Goal: Use online tool/utility: Utilize a website feature to perform a specific function

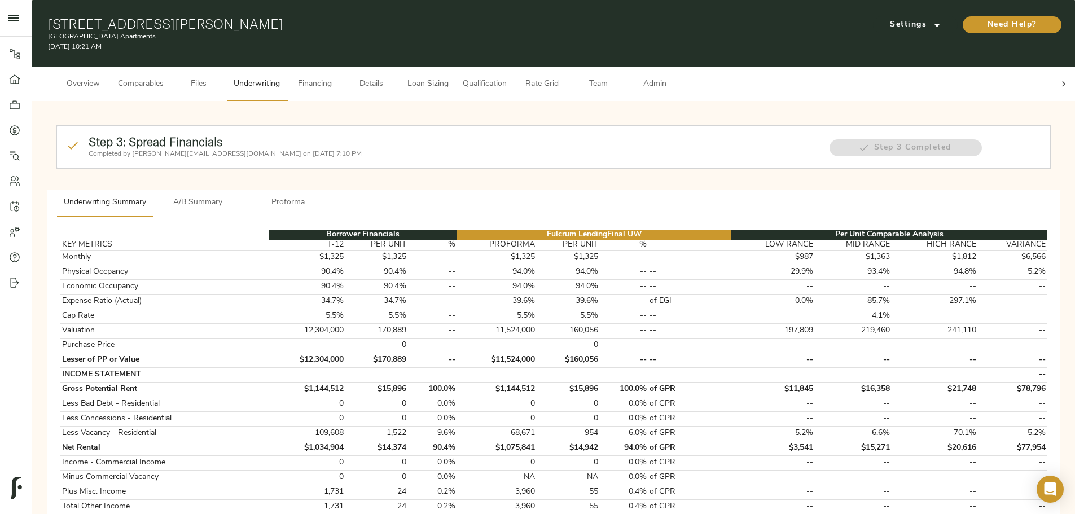
click at [1052, 73] on div at bounding box center [1063, 84] width 23 height 34
click at [676, 78] on span "Admin" at bounding box center [654, 84] width 43 height 14
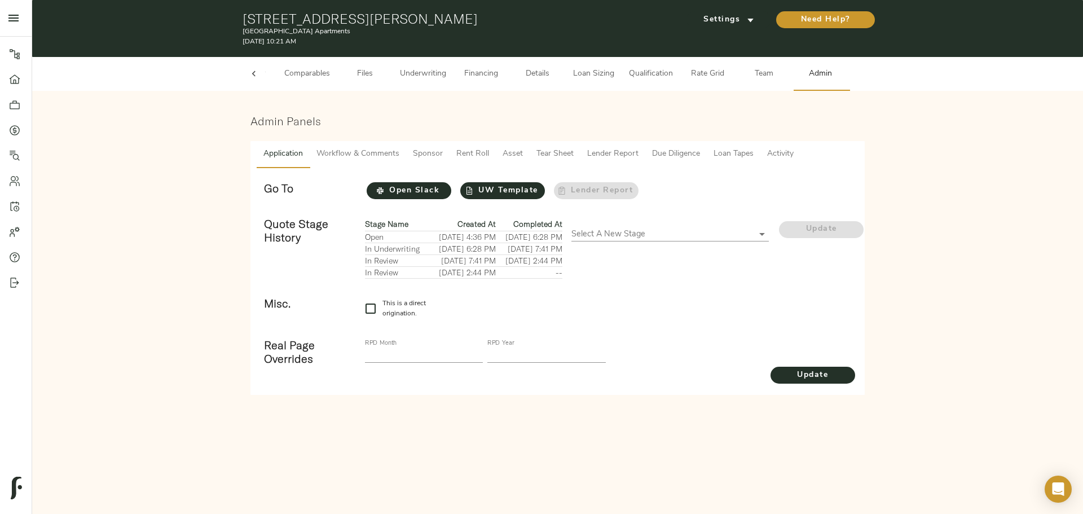
click at [605, 152] on span "Lender Report" at bounding box center [612, 154] width 51 height 14
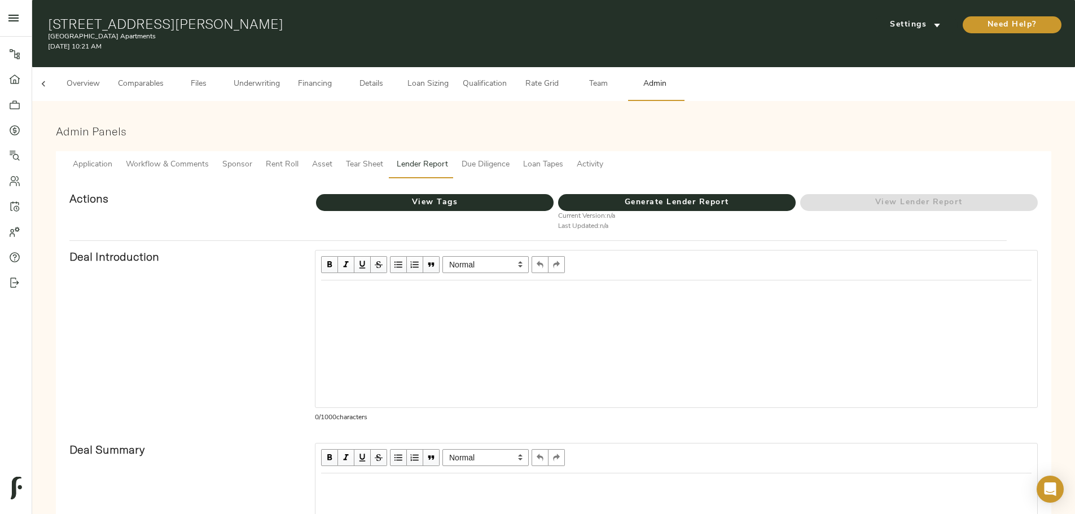
click at [298, 158] on span "Rent Roll" at bounding box center [282, 165] width 33 height 14
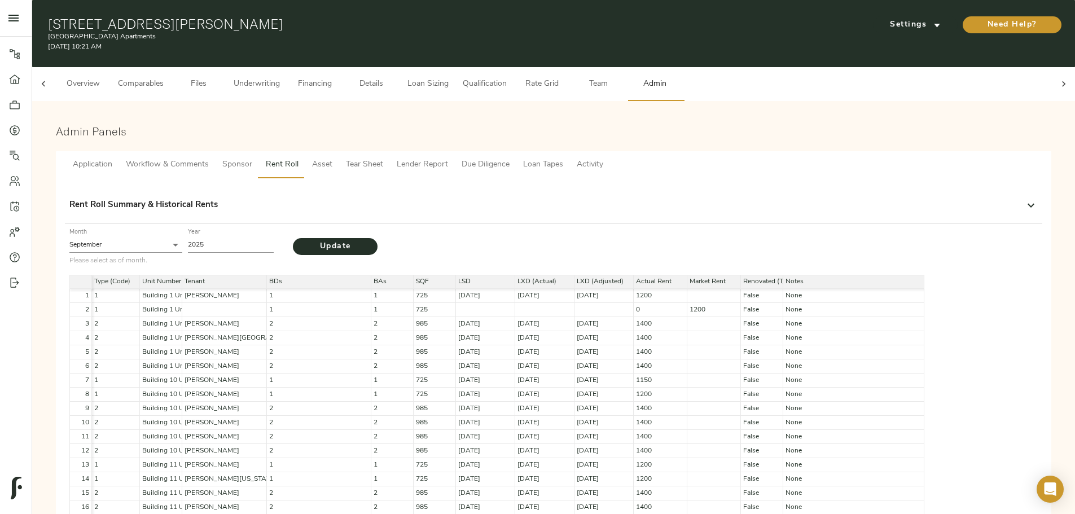
click at [252, 158] on span "Sponsor" at bounding box center [237, 165] width 30 height 14
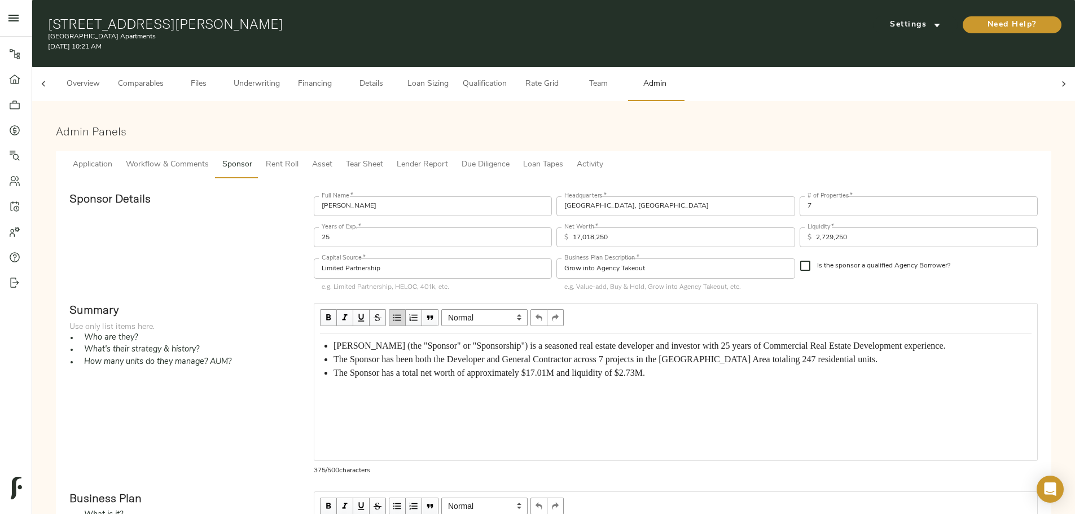
drag, startPoint x: 507, startPoint y: 152, endPoint x: 500, endPoint y: 158, distance: 8.4
click at [332, 158] on span "Asset" at bounding box center [322, 165] width 20 height 14
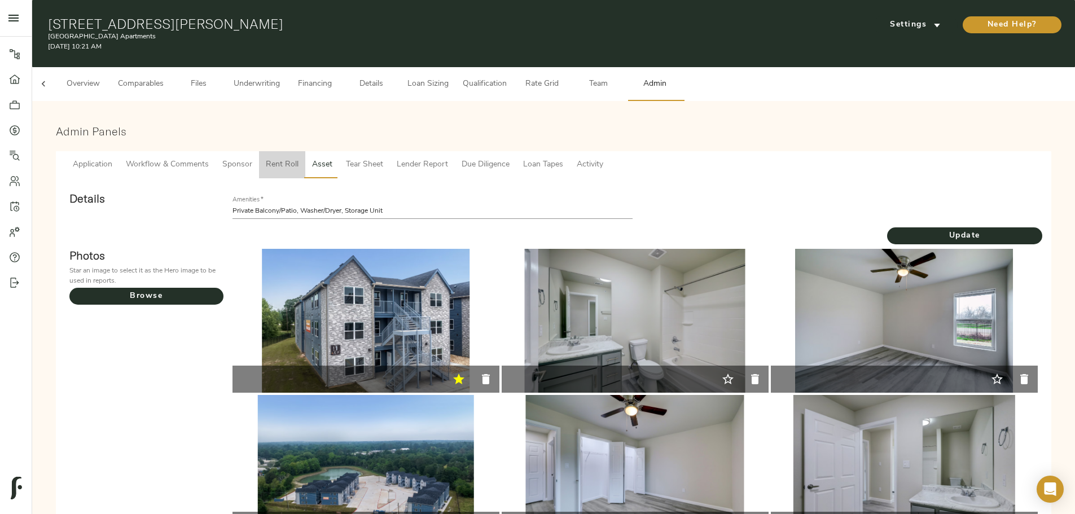
click at [298, 158] on span "Rent Roll" at bounding box center [282, 165] width 33 height 14
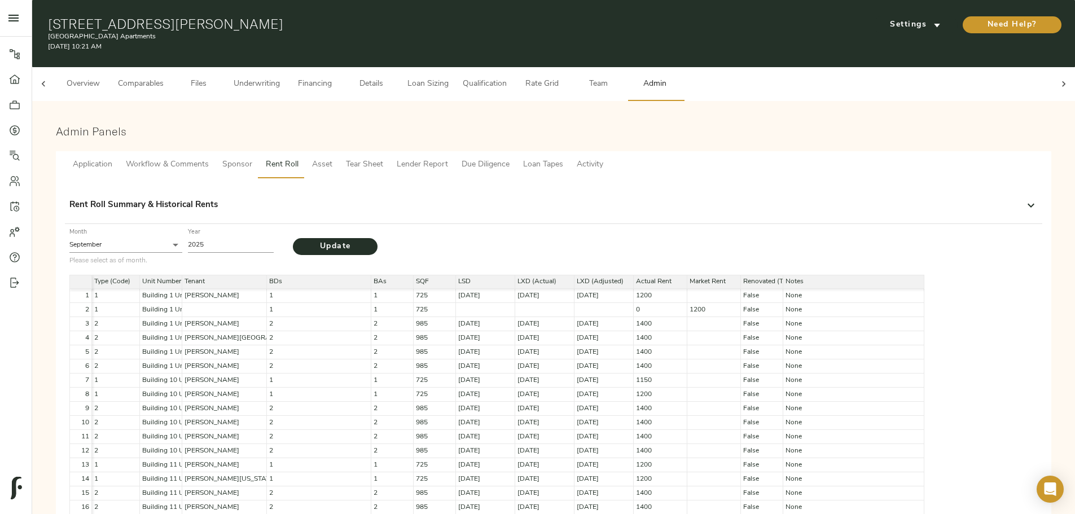
click at [383, 160] on span "Tear Sheet" at bounding box center [364, 165] width 37 height 14
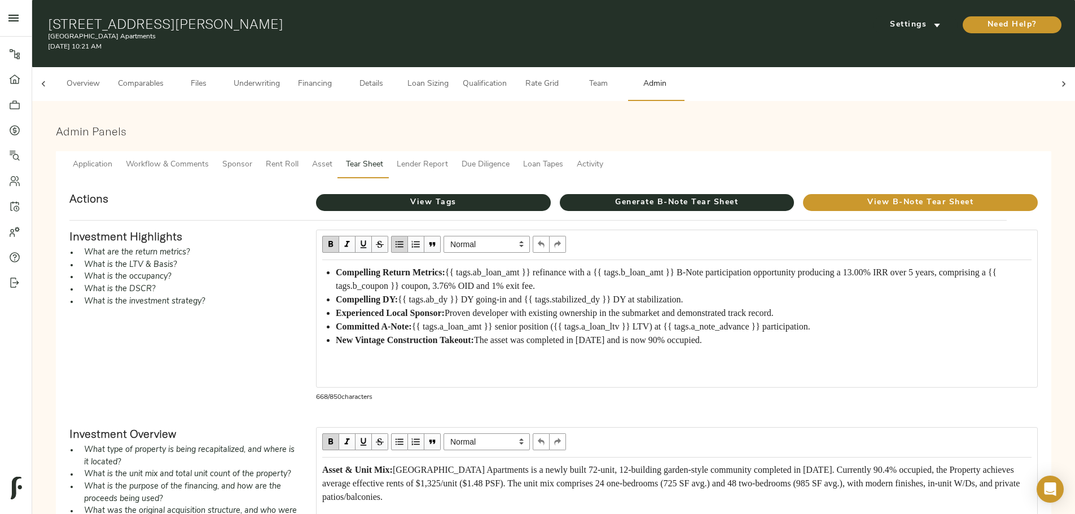
click at [456, 67] on button "Loan Sizing" at bounding box center [427, 84] width 56 height 34
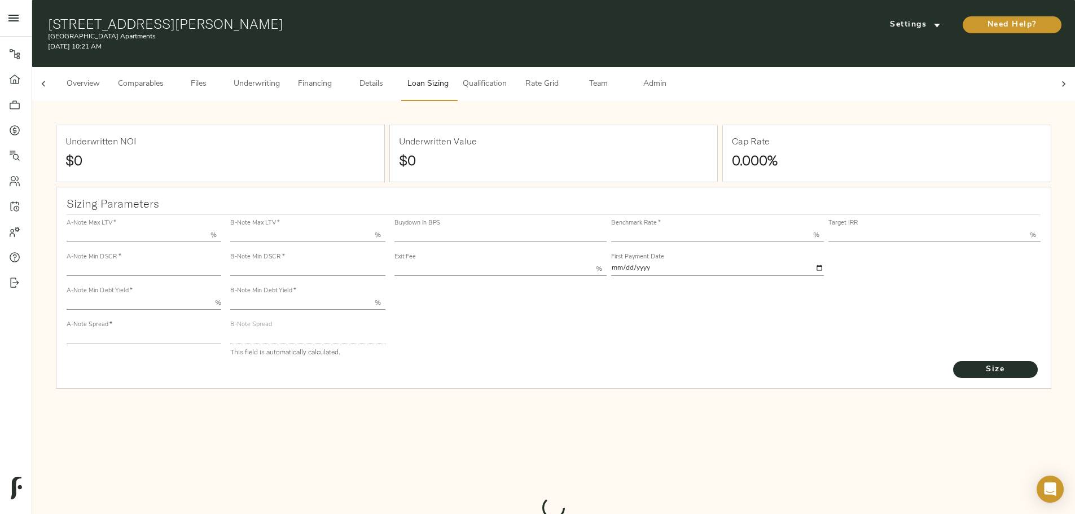
type input "55.000"
type input "1.4"
type input "10.00"
type input "220"
type input "80.000"
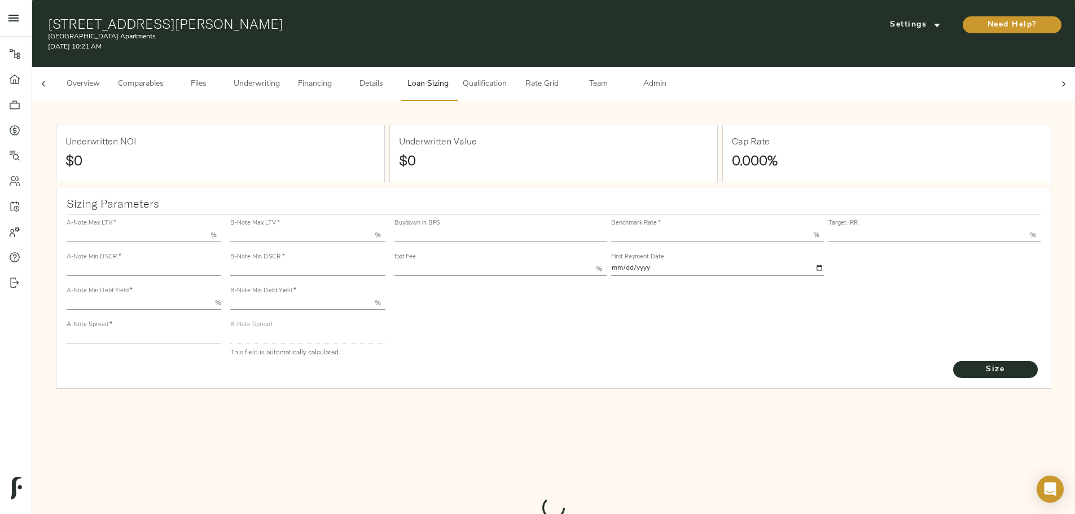
type input "1.06"
type input "2.00"
type input "720.0492939021949"
type input "15"
type input "3.69"
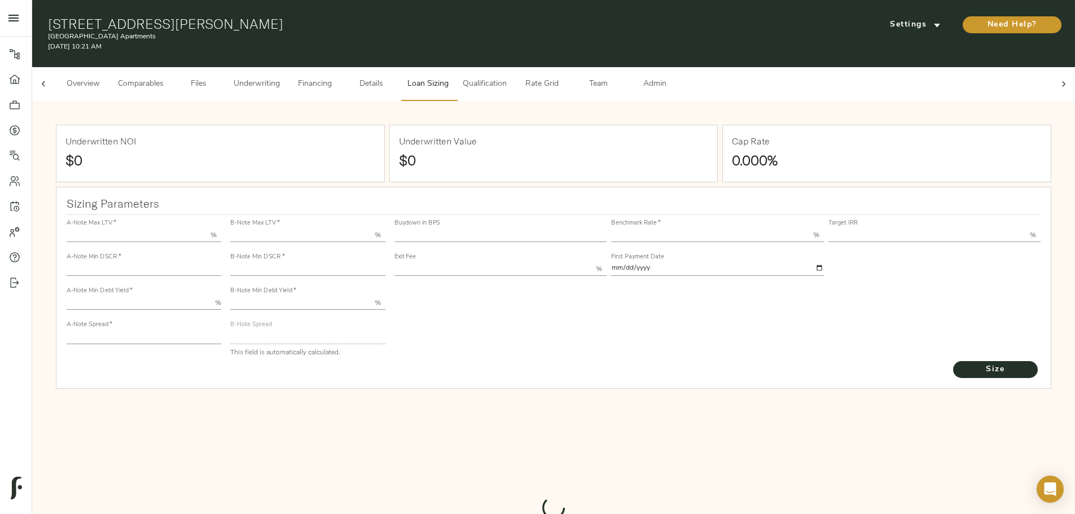
type input "13.00"
type input "1.00"
type input "[DATE]"
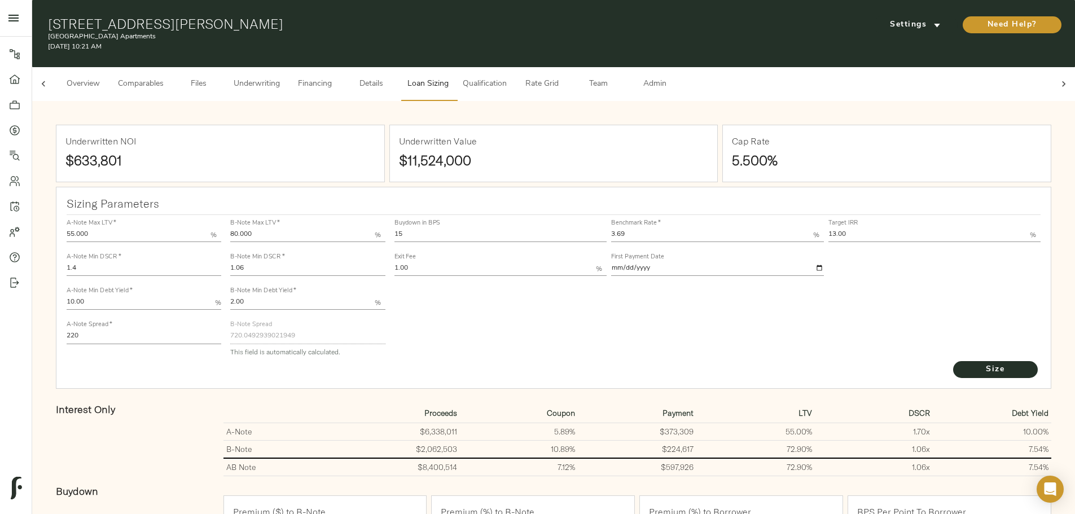
click at [676, 77] on span "Admin" at bounding box center [654, 84] width 43 height 14
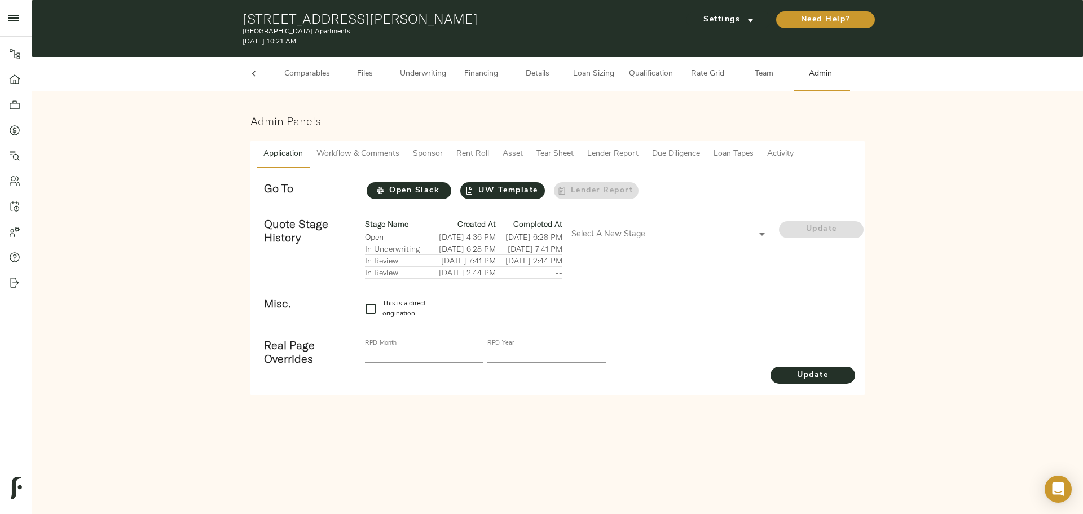
click at [562, 153] on span "Tear Sheet" at bounding box center [554, 154] width 37 height 14
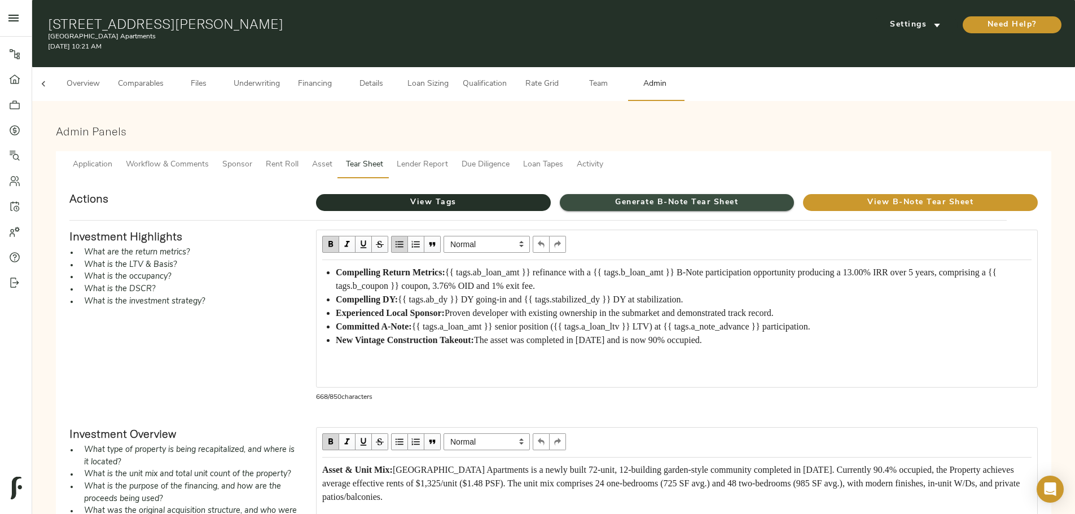
click at [596, 196] on span "Generate B-Note Tear Sheet" at bounding box center [677, 203] width 235 height 14
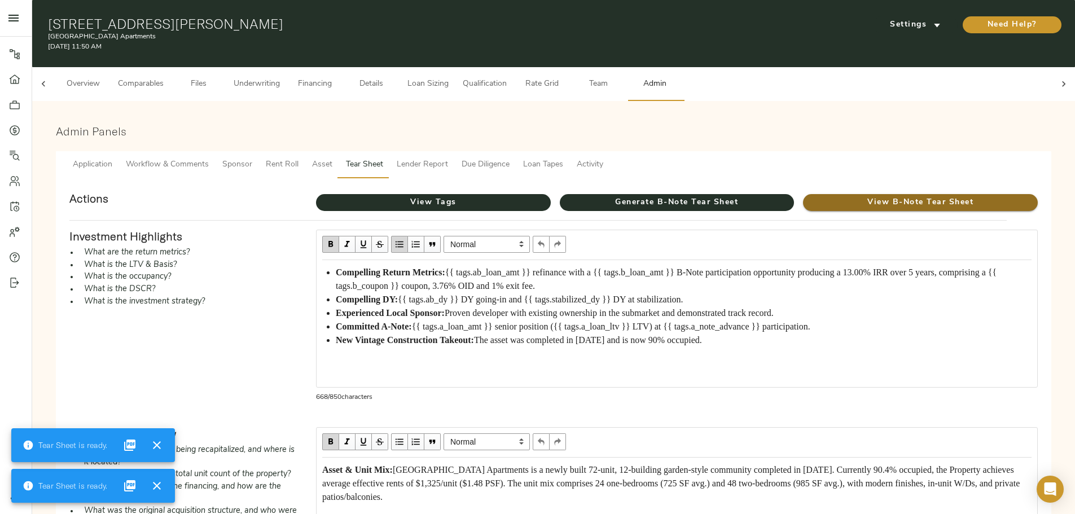
click at [803, 196] on span "View B-Note Tear Sheet" at bounding box center [920, 203] width 235 height 14
